Goal: Information Seeking & Learning: Learn about a topic

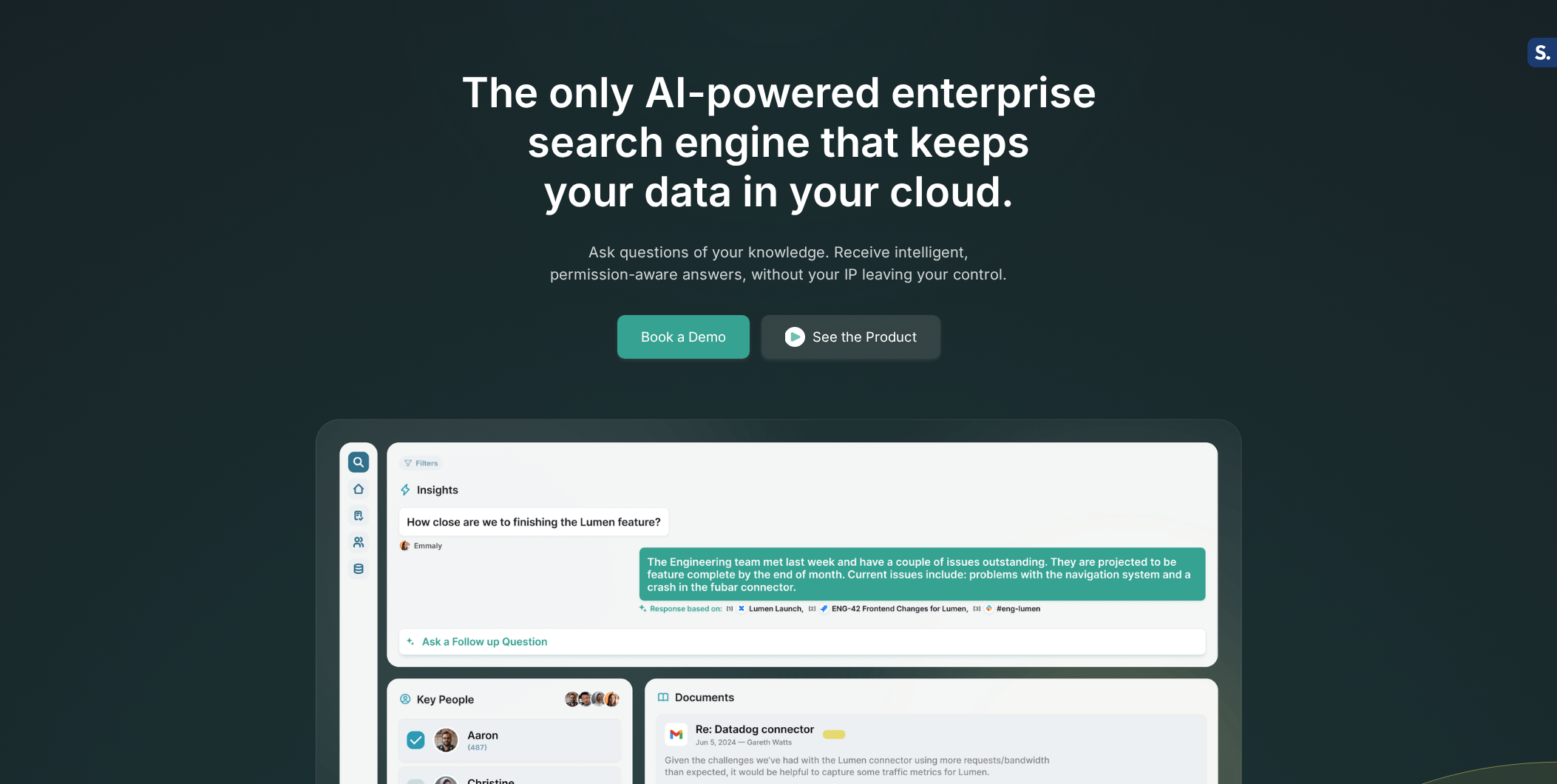
scroll to position [107, 0]
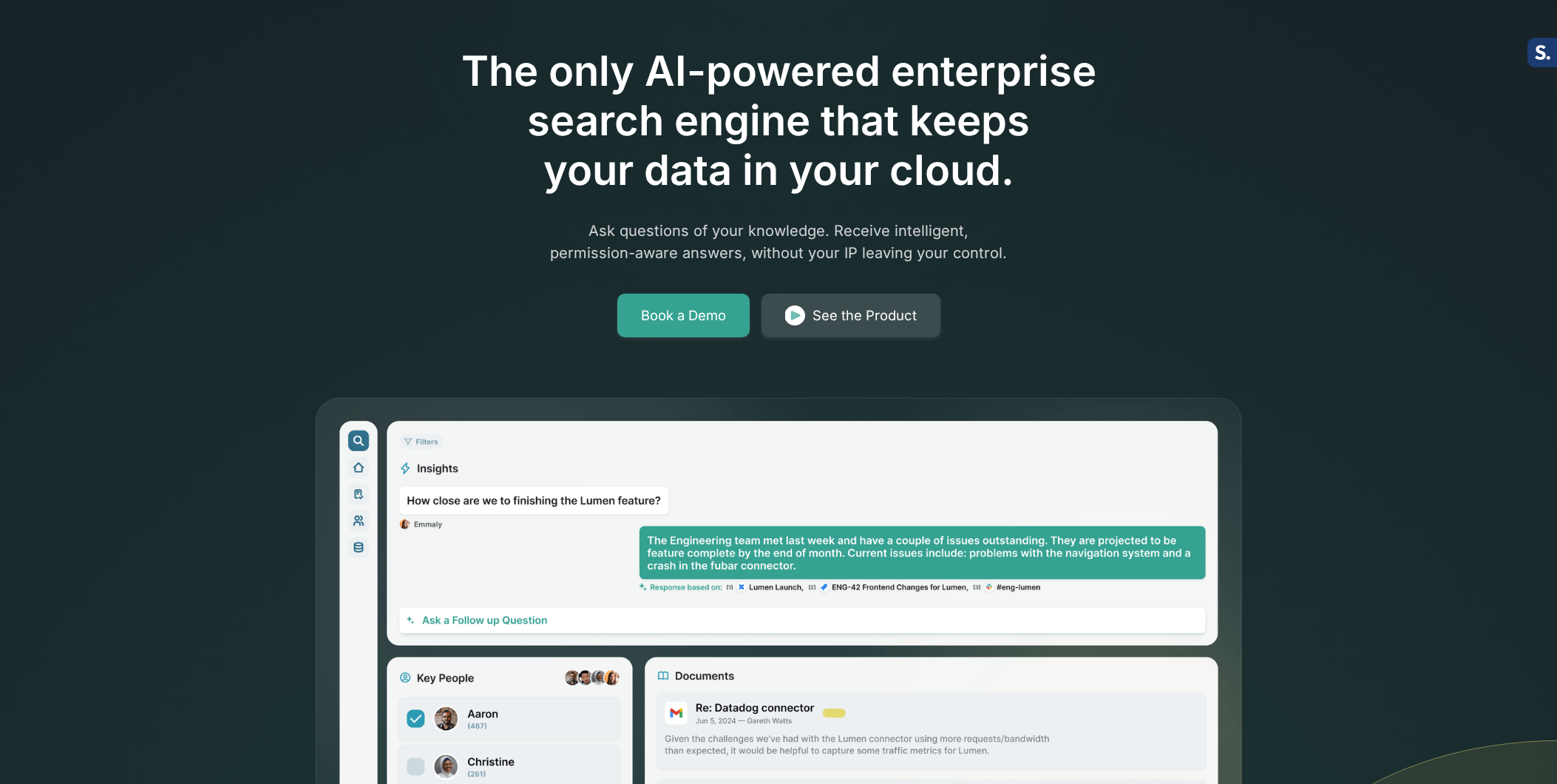
click at [807, 315] on link "See the Product" at bounding box center [851, 315] width 179 height 44
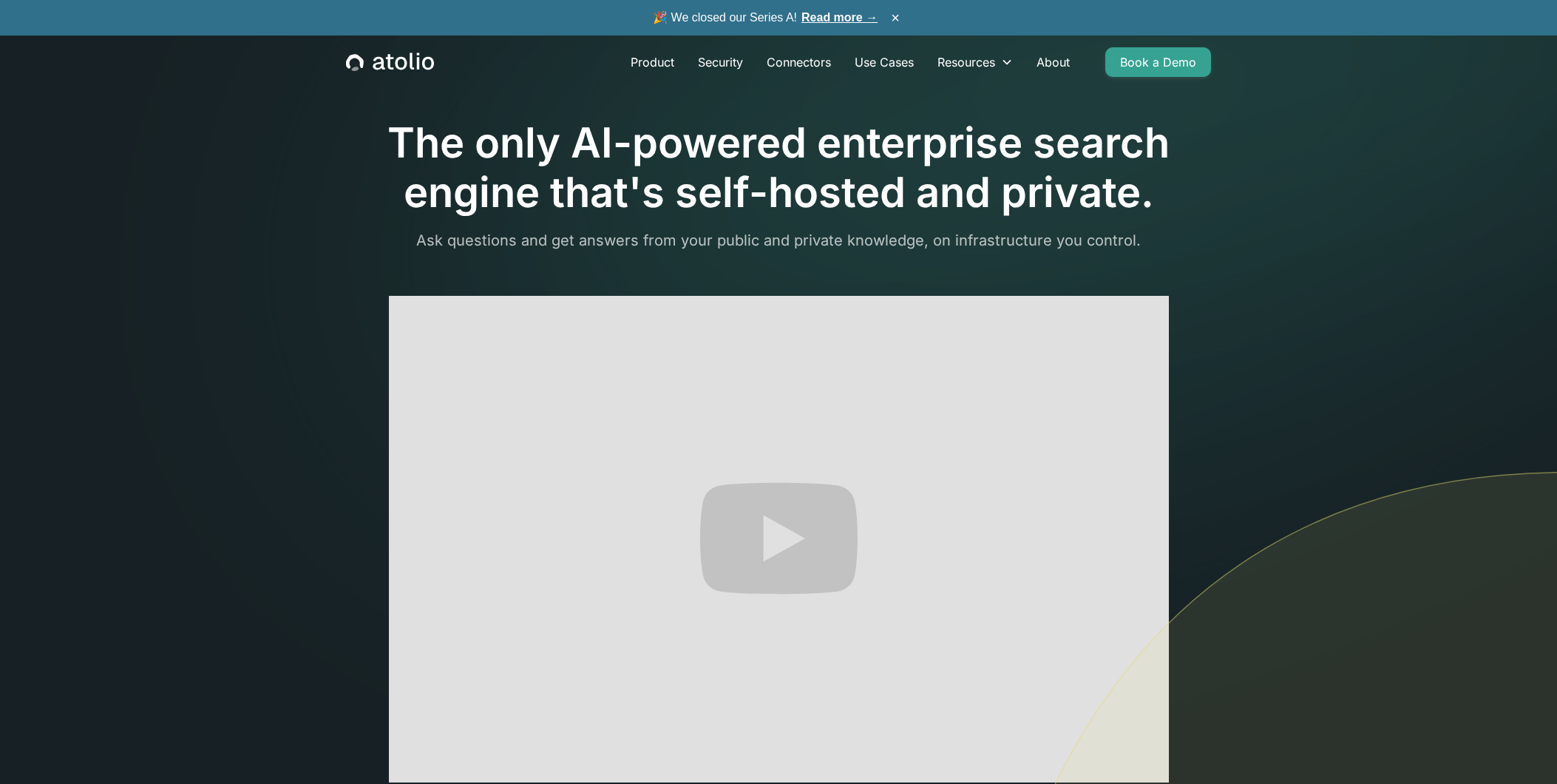
scroll to position [52, 0]
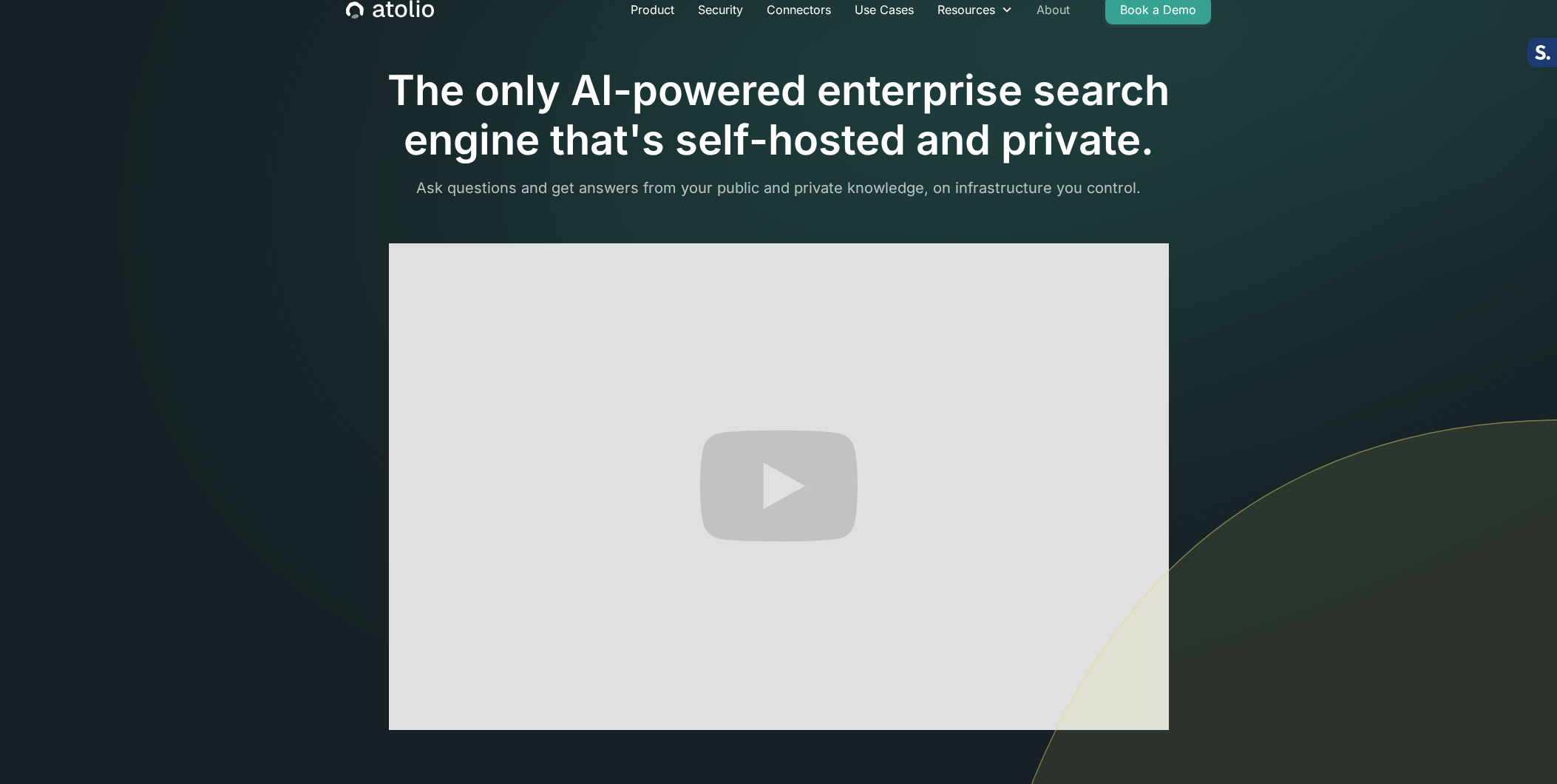
click at [1066, 11] on link "About" at bounding box center [1054, 9] width 57 height 29
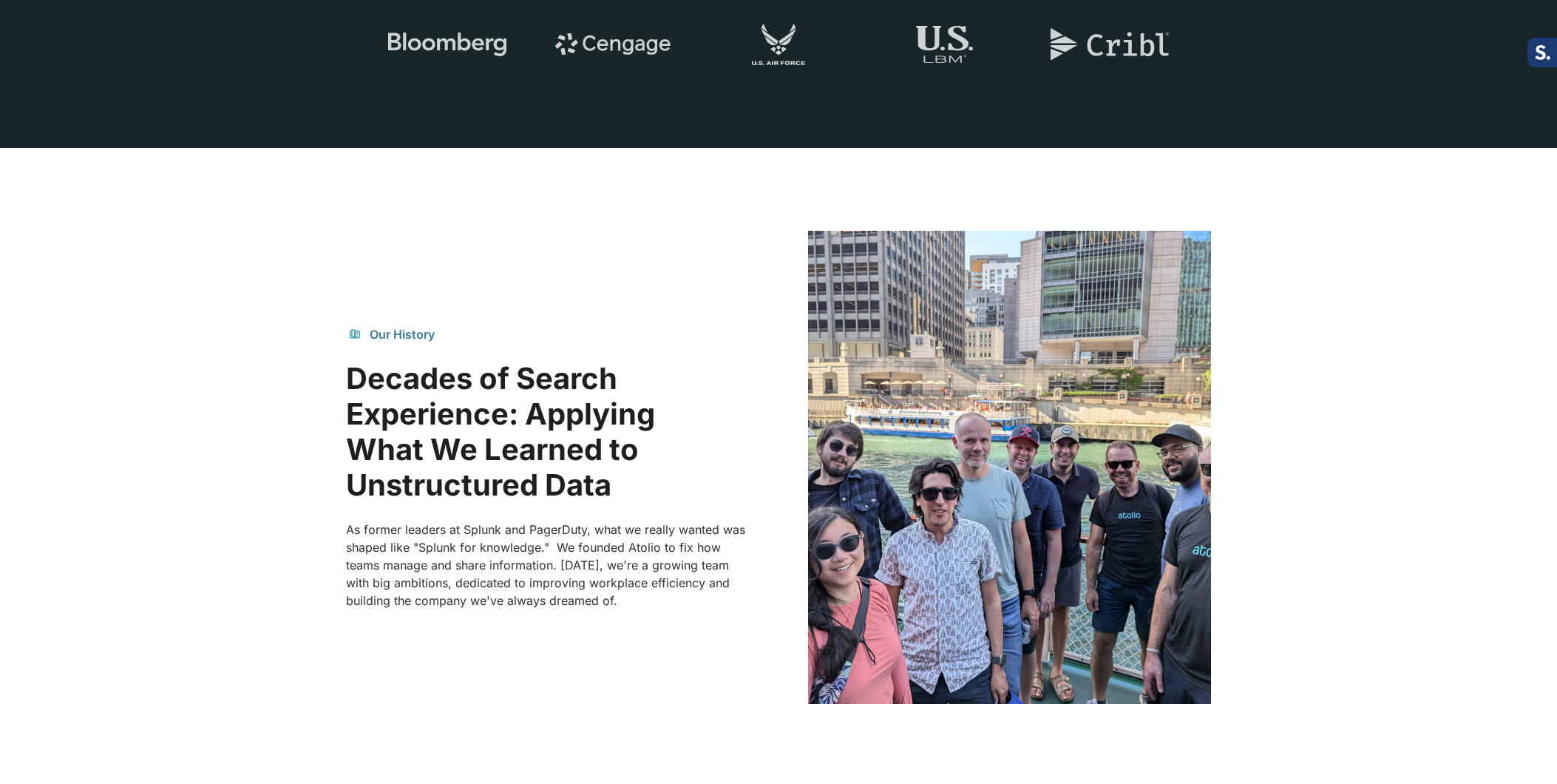
scroll to position [866, 0]
click at [1547, 52] on icon at bounding box center [1542, 51] width 16 height 15
click at [1540, 52] on icon at bounding box center [1540, 52] width 11 height 15
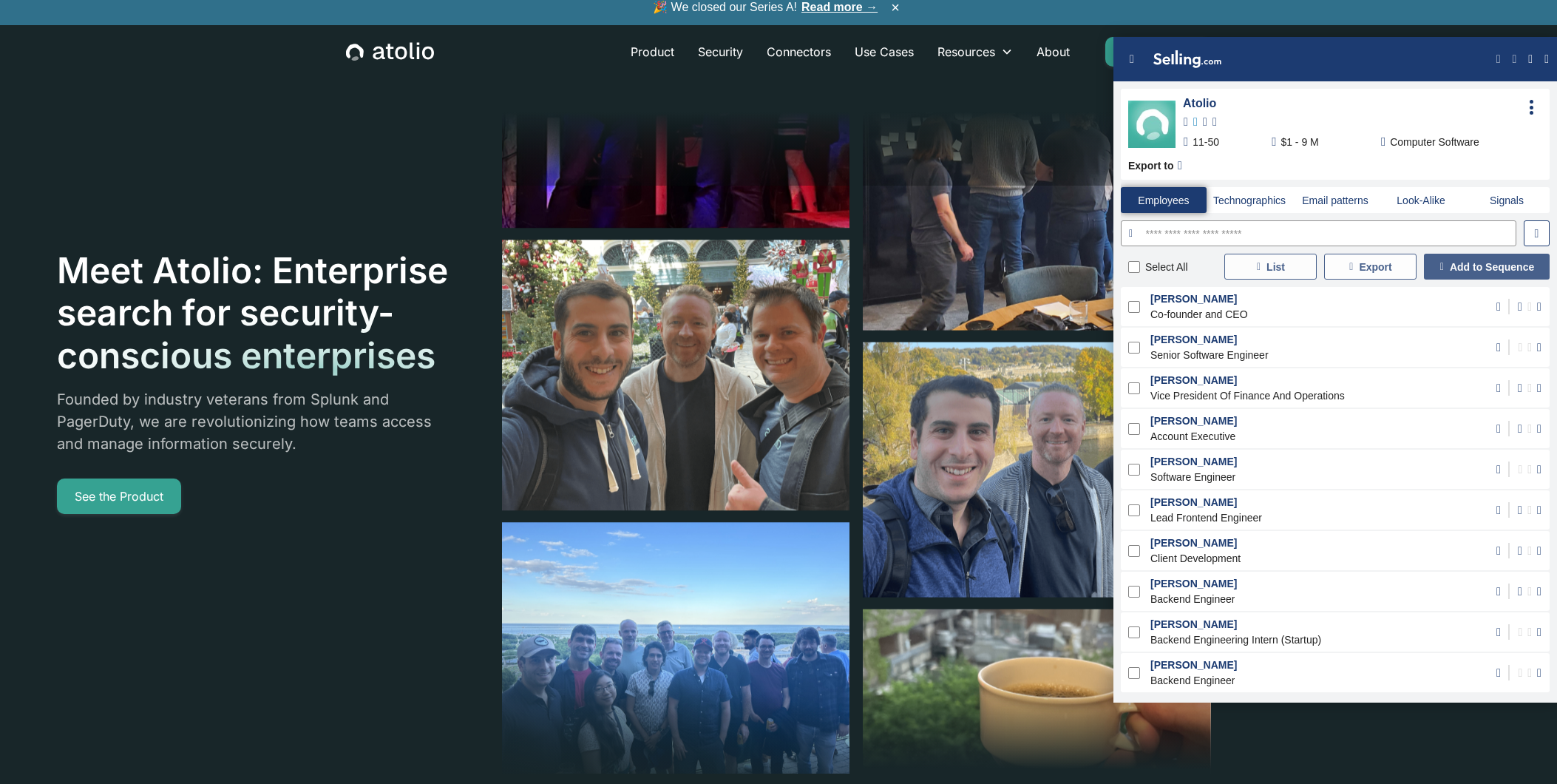
scroll to position [0, 0]
